Goal: Task Accomplishment & Management: Manage account settings

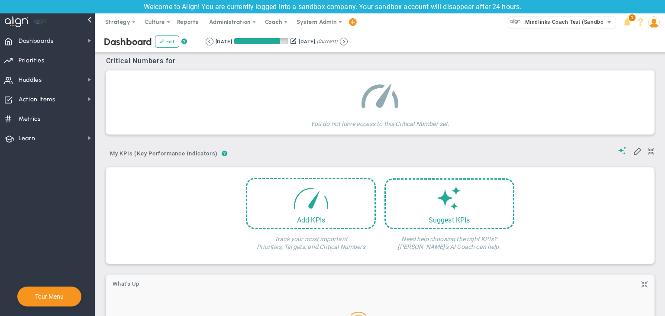
click at [270, 19] on span "Coach" at bounding box center [273, 22] width 17 height 6
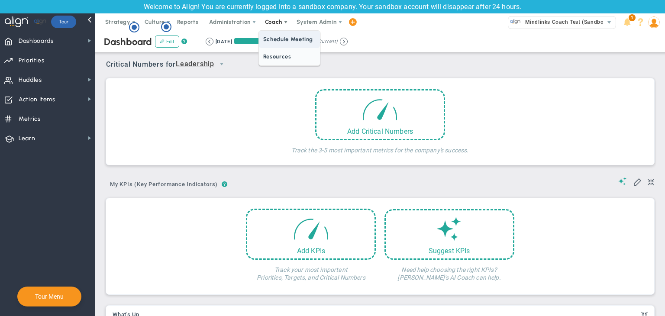
click at [285, 40] on span "Schedule Meeting" at bounding box center [289, 39] width 61 height 17
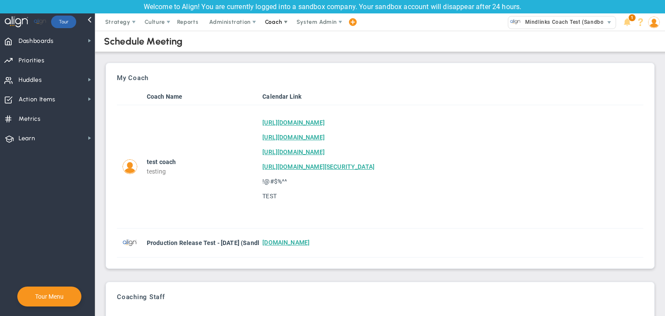
click at [272, 21] on span "Coach" at bounding box center [273, 22] width 17 height 6
click at [278, 57] on span "Resources" at bounding box center [289, 56] width 61 height 17
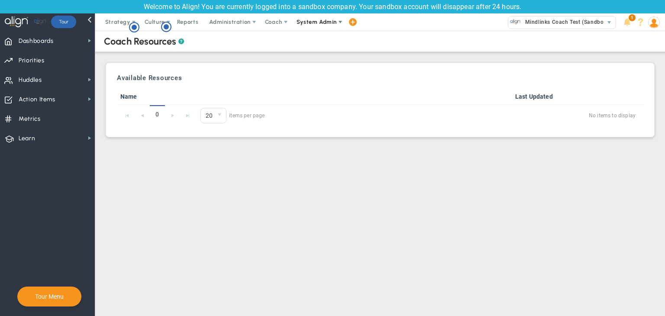
click at [310, 21] on span "System Admin" at bounding box center [317, 22] width 40 height 6
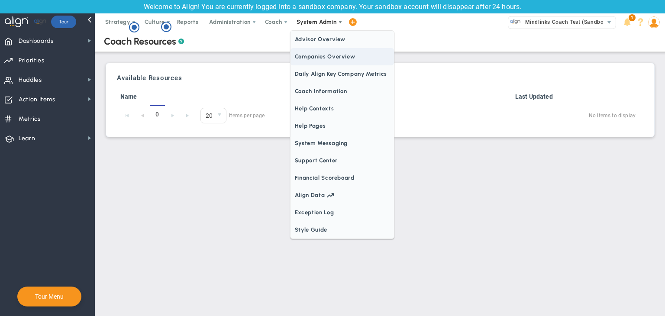
click at [320, 60] on span "Companies Overview" at bounding box center [341, 56] width 103 height 17
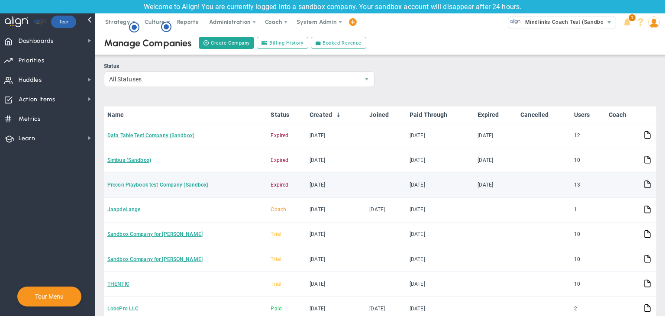
click at [165, 183] on link "Precon Playbook test Company (Sandbox)" at bounding box center [157, 185] width 101 height 6
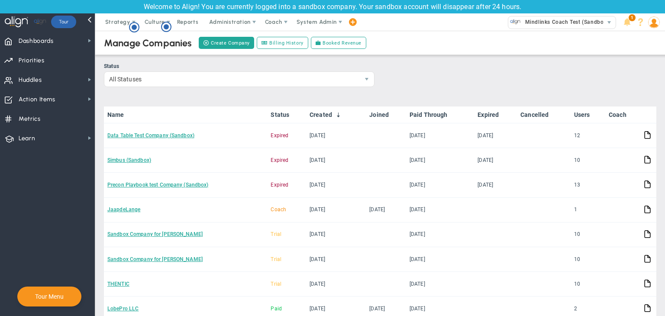
scroll to position [120, 0]
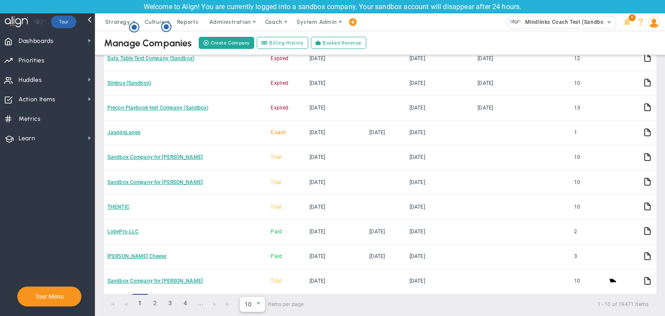
click at [245, 302] on span "10" at bounding box center [246, 304] width 13 height 15
click at [243, 259] on li "30" at bounding box center [252, 262] width 25 height 18
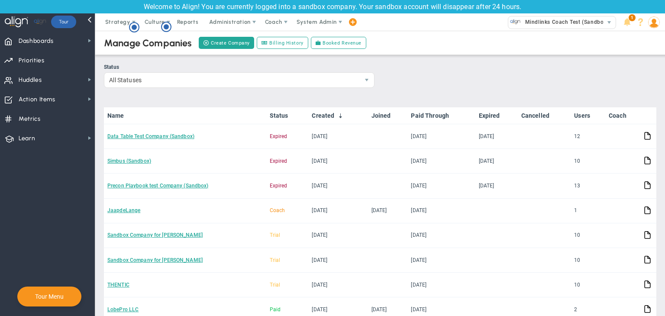
scroll to position [0, 0]
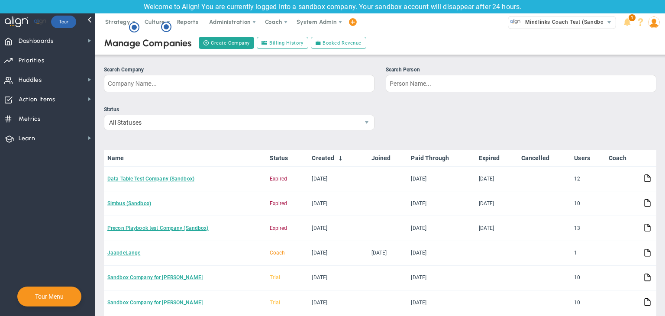
drag, startPoint x: 561, startPoint y: 25, endPoint x: 561, endPoint y: 29, distance: 4.4
click at [561, 25] on span "Mindlinks Coach Test (Sandbox)" at bounding box center [565, 21] width 88 height 11
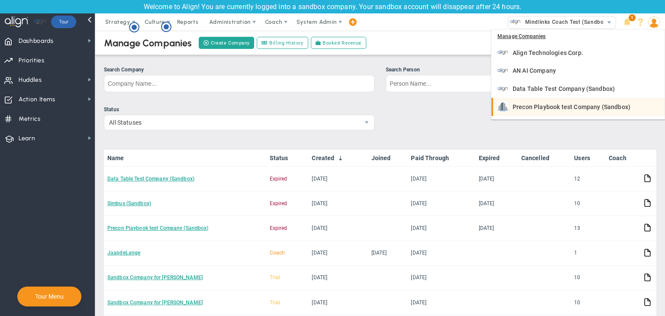
scroll to position [16, 0]
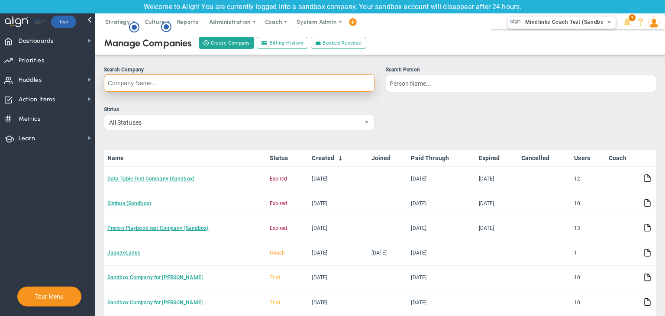
click at [255, 84] on input "Search Company" at bounding box center [239, 82] width 271 height 17
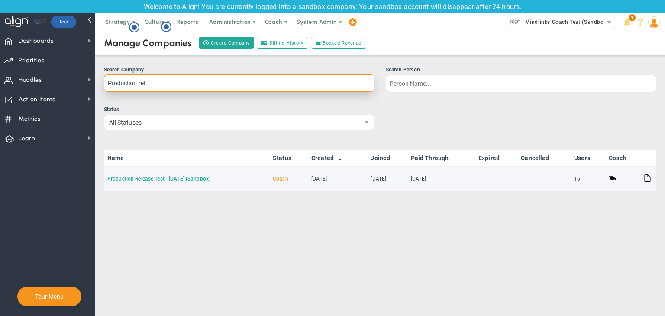
type input "Production rel"
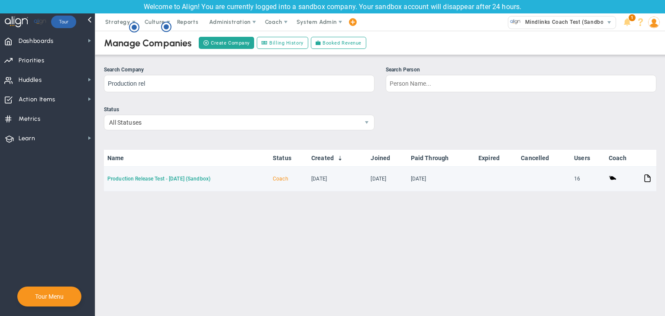
click at [189, 179] on link "Production Release Test - [DATE] (Sandbox)" at bounding box center [158, 179] width 103 height 6
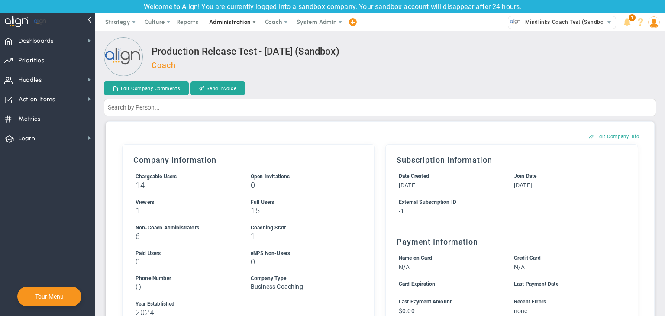
click at [216, 14] on span "Administration" at bounding box center [230, 21] width 55 height 17
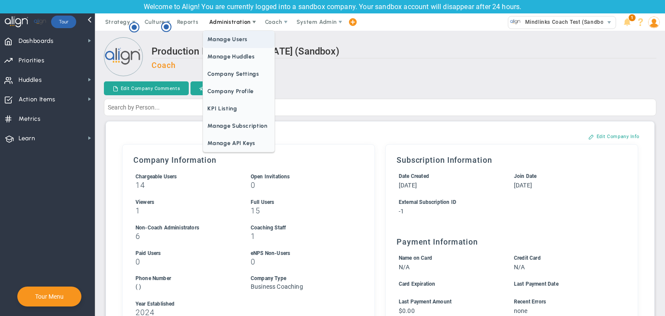
click at [223, 40] on span "Manage Users" at bounding box center [238, 39] width 71 height 17
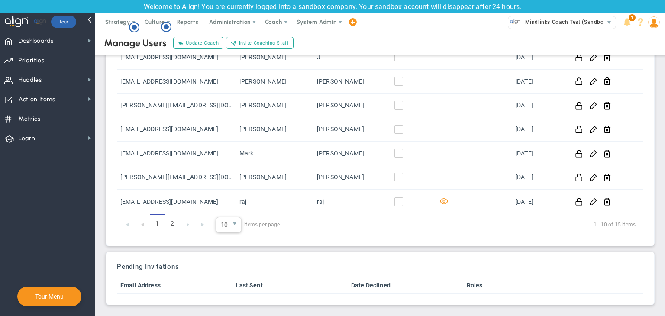
click at [229, 225] on span "select" at bounding box center [235, 224] width 13 height 15
drag, startPoint x: 226, startPoint y: 273, endPoint x: 221, endPoint y: 274, distance: 4.7
click at [224, 273] on li "30" at bounding box center [228, 278] width 25 height 18
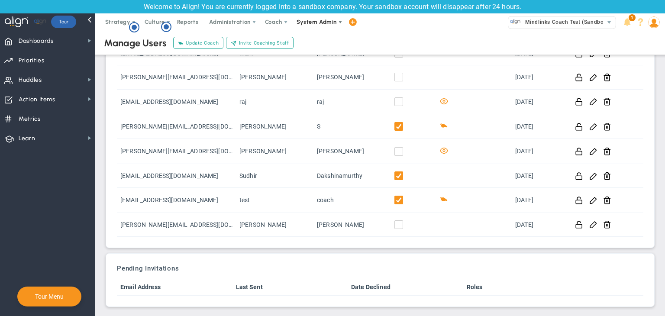
click at [315, 17] on span "System Admin" at bounding box center [317, 21] width 55 height 17
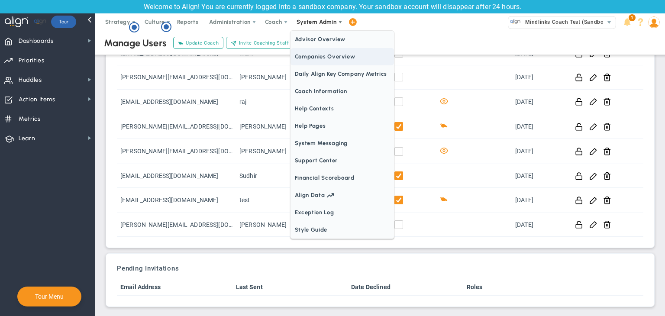
click at [319, 62] on span "Companies Overview" at bounding box center [341, 56] width 103 height 17
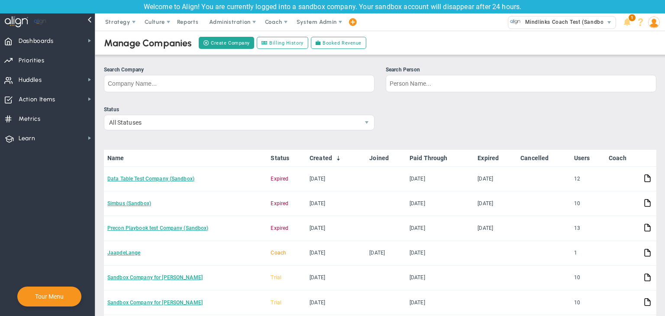
click at [192, 74] on div "Search Company" at bounding box center [239, 70] width 271 height 8
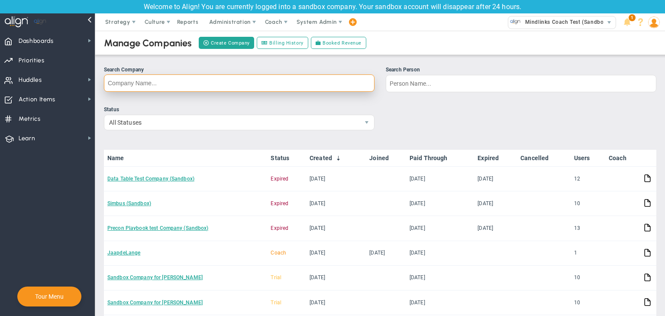
click at [192, 74] on input "Search Company" at bounding box center [239, 82] width 271 height 17
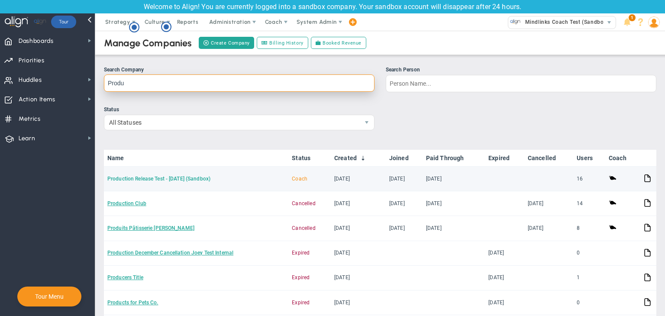
type input "Produ"
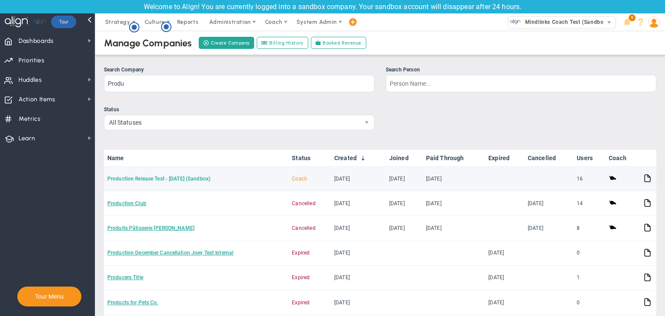
click at [174, 181] on td "Production Release Test - [DATE] (Sandbox)" at bounding box center [196, 179] width 184 height 25
click at [174, 180] on link "Production Release Test - [DATE] (Sandbox)" at bounding box center [158, 179] width 103 height 6
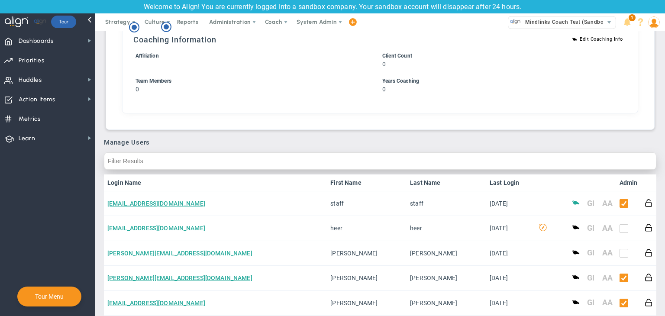
scroll to position [346, 0]
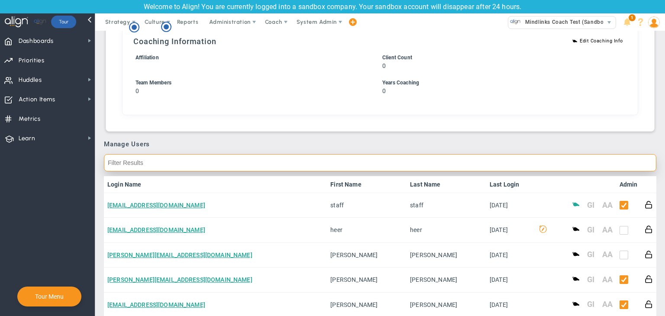
click at [166, 164] on input "text" at bounding box center [380, 162] width 552 height 17
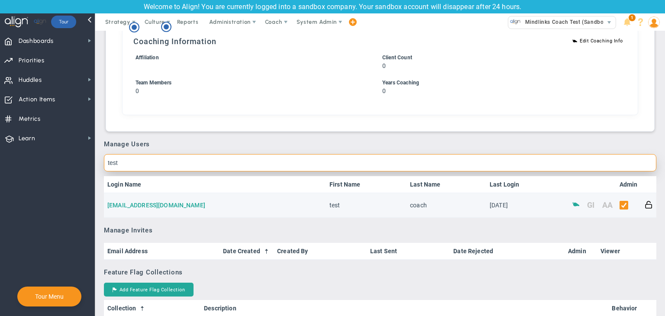
type input "test"
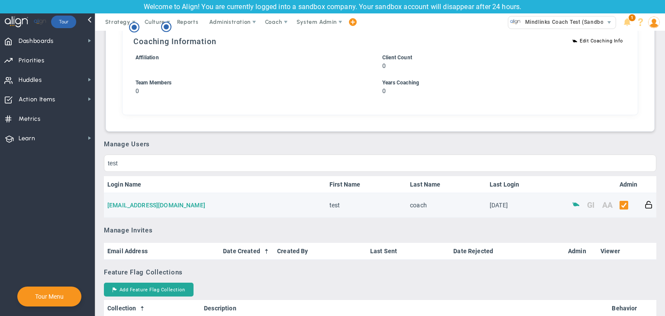
click at [168, 205] on link "TestCoach@gmail.com" at bounding box center [156, 205] width 98 height 7
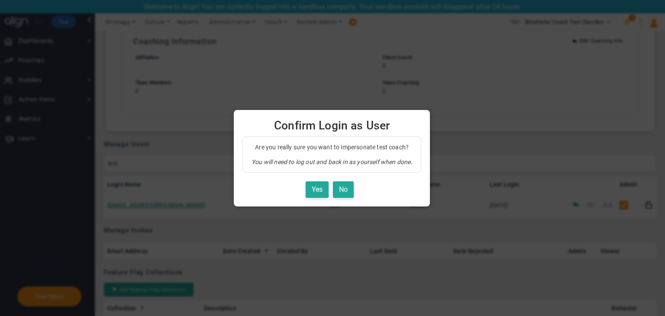
click at [303, 189] on div "Yes No" at bounding box center [331, 189] width 179 height 17
click at [317, 185] on button "Yes" at bounding box center [317, 189] width 23 height 17
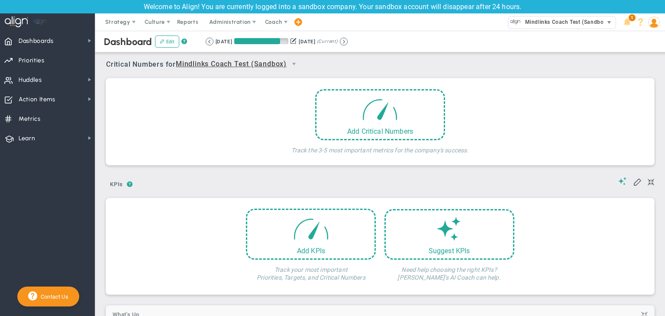
click at [582, 17] on span "Mindlinks Coach Test (Sandbox)" at bounding box center [565, 21] width 88 height 11
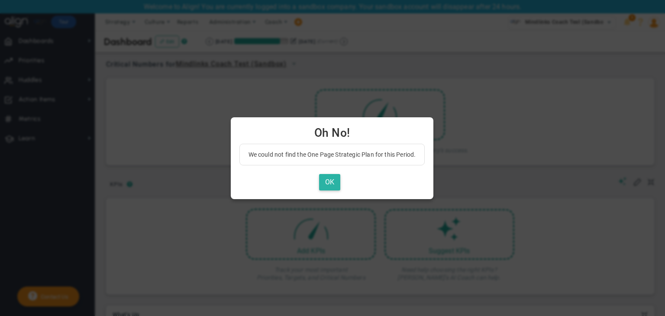
click at [329, 184] on button "OK" at bounding box center [329, 182] width 21 height 17
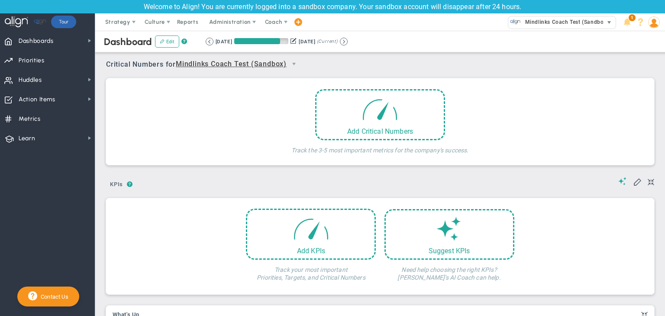
click at [566, 26] on span "Mindlinks Coach Test (Sandbox)" at bounding box center [565, 21] width 88 height 11
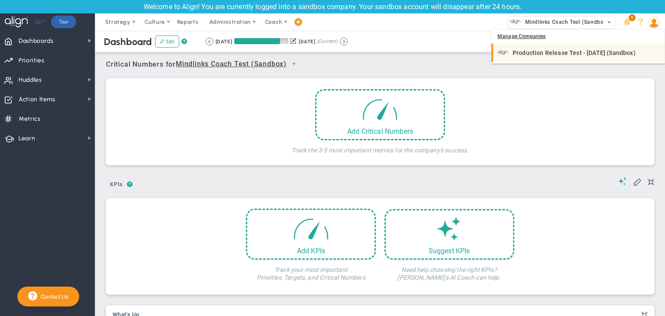
click at [556, 58] on div "Production Release Test - [DATE] (Sandbox)" at bounding box center [578, 52] width 163 height 11
